Goal: Navigation & Orientation: Find specific page/section

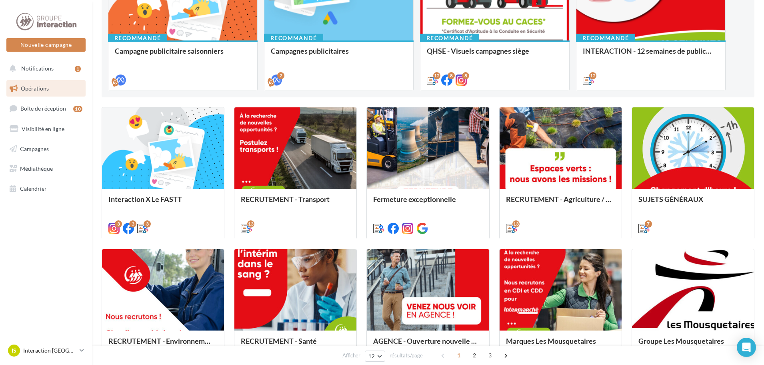
scroll to position [80, 0]
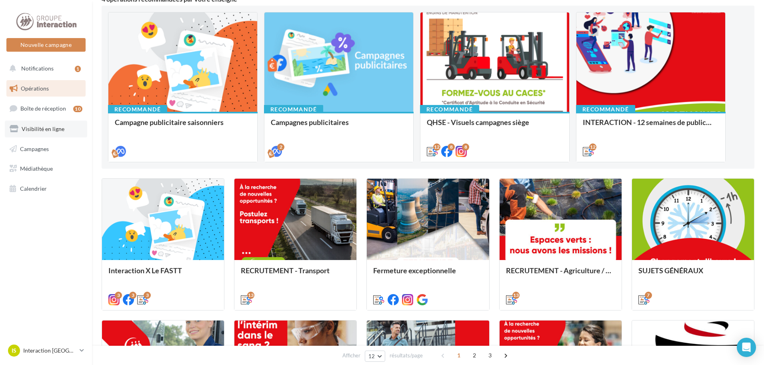
click at [57, 130] on span "Visibilité en ligne" at bounding box center [43, 128] width 43 height 7
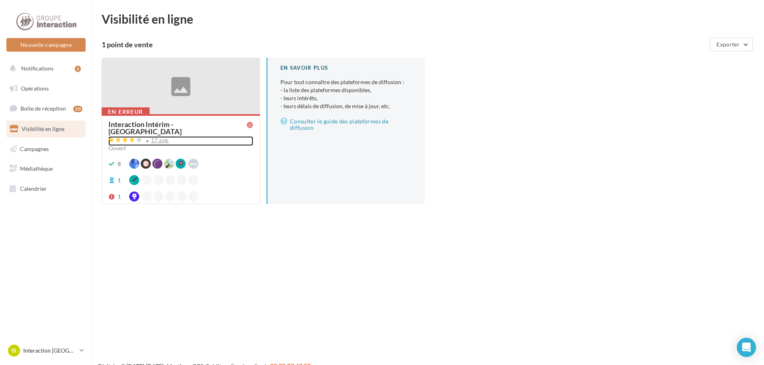
click at [198, 136] on div "17 avis" at bounding box center [180, 141] width 145 height 10
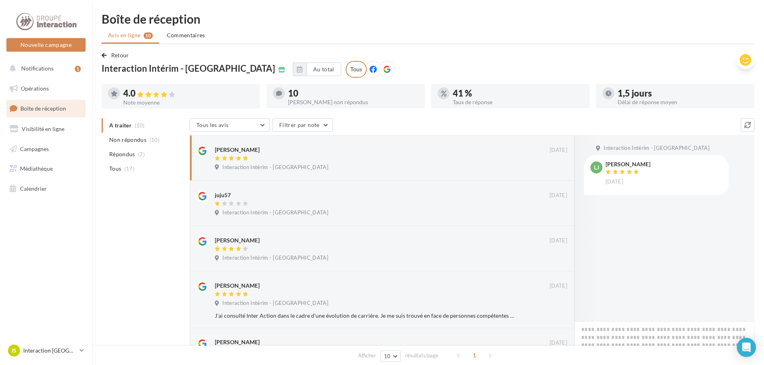
click at [745, 62] on icon at bounding box center [746, 60] width 12 height 12
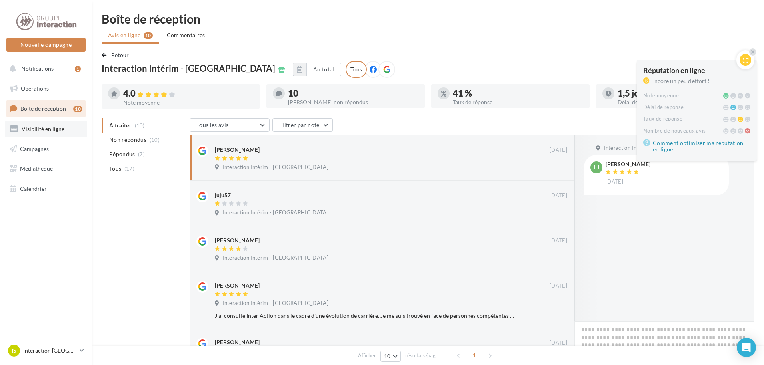
click at [42, 134] on link "Visibilité en ligne" at bounding box center [46, 128] width 82 height 17
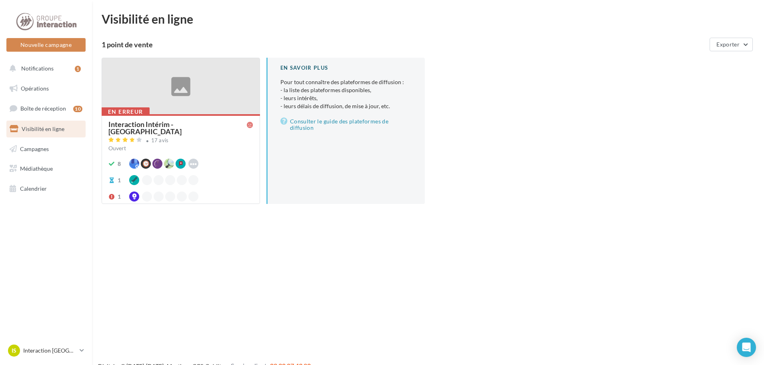
click at [172, 123] on div "Interaction Intérim - [GEOGRAPHIC_DATA]" at bounding box center [177, 127] width 138 height 14
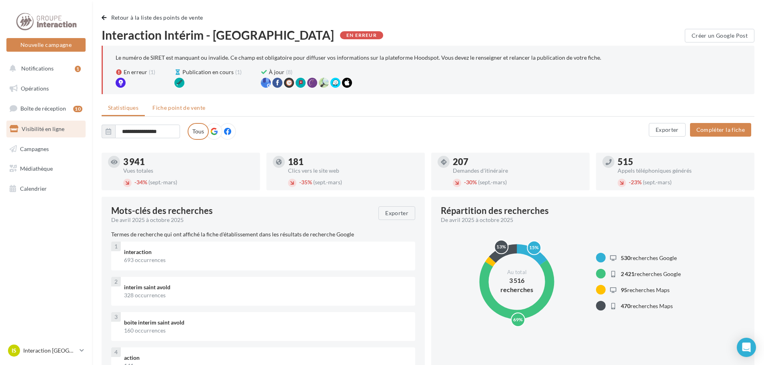
click at [180, 109] on span "Fiche point de vente" at bounding box center [178, 107] width 53 height 7
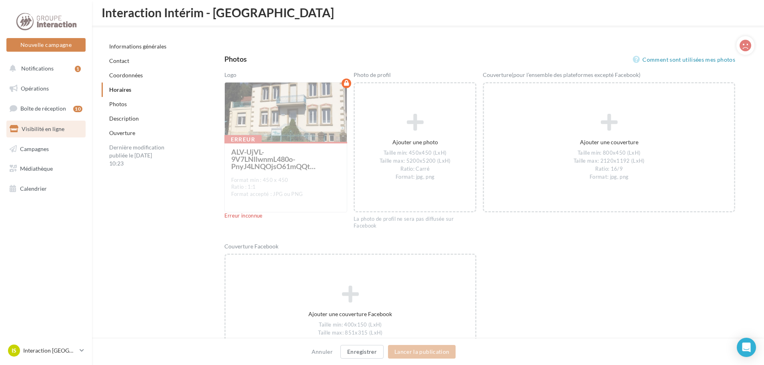
scroll to position [1260, 0]
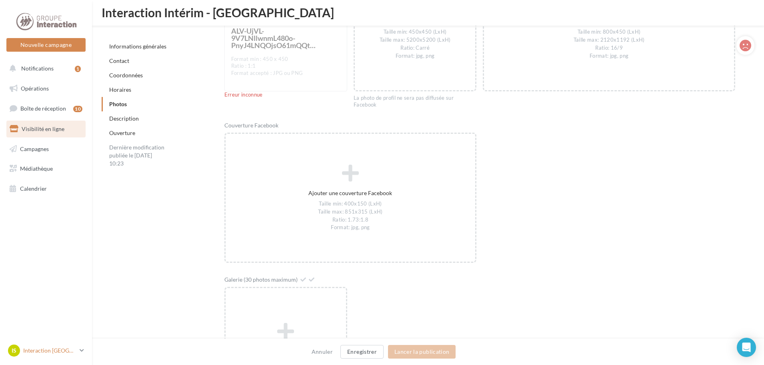
click at [81, 354] on link "IS Interaction SAINT-AVOLD interaction-saint-avold" at bounding box center [45, 350] width 79 height 15
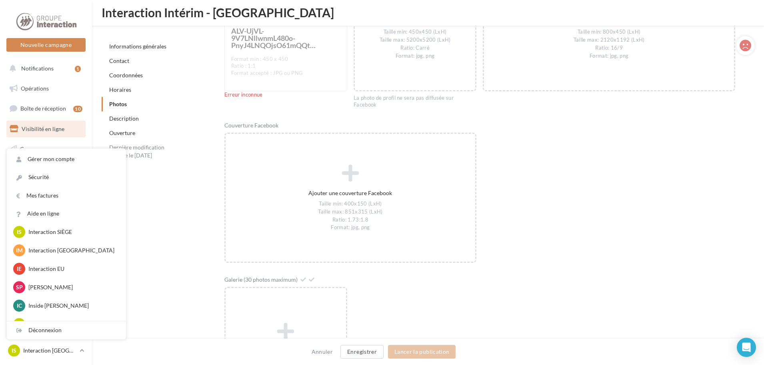
scroll to position [128, 0]
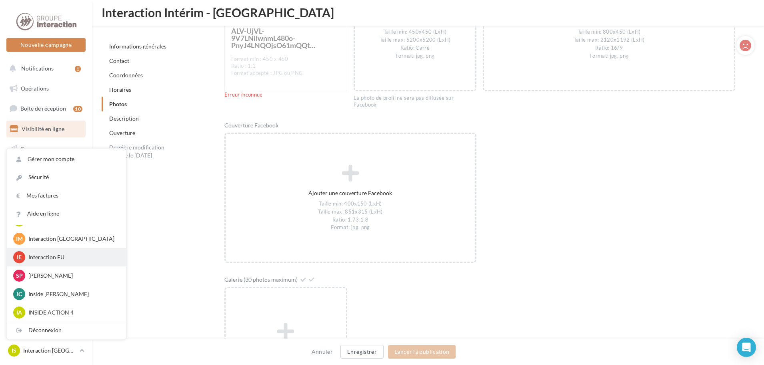
click at [62, 259] on p "Interaction EU" at bounding box center [72, 257] width 88 height 8
click at [47, 274] on p "Stéphane OGER" at bounding box center [72, 275] width 88 height 8
click at [46, 254] on p "Interaction EU" at bounding box center [72, 257] width 88 height 8
